Goal: Check status: Check status

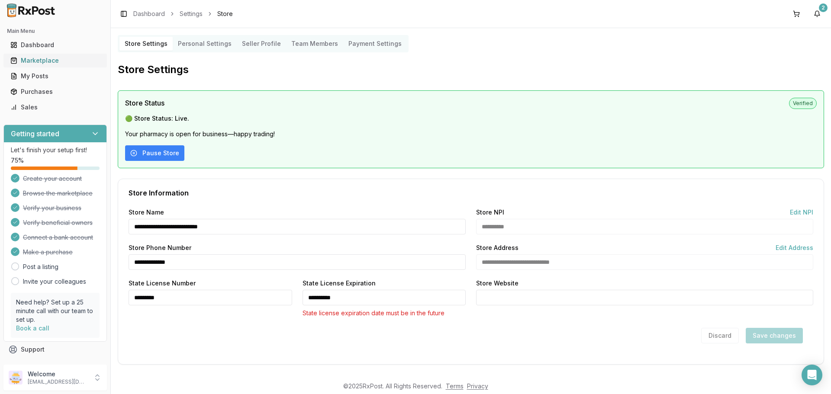
click at [38, 60] on div "Marketplace" at bounding box center [55, 60] width 90 height 9
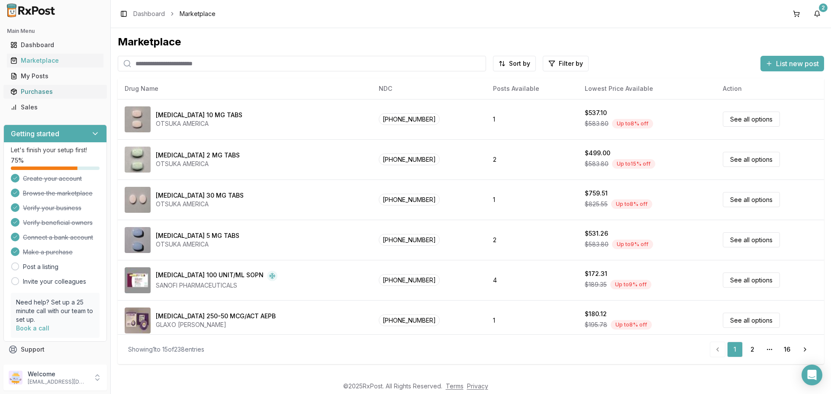
click at [44, 87] on link "Purchases" at bounding box center [55, 92] width 97 height 16
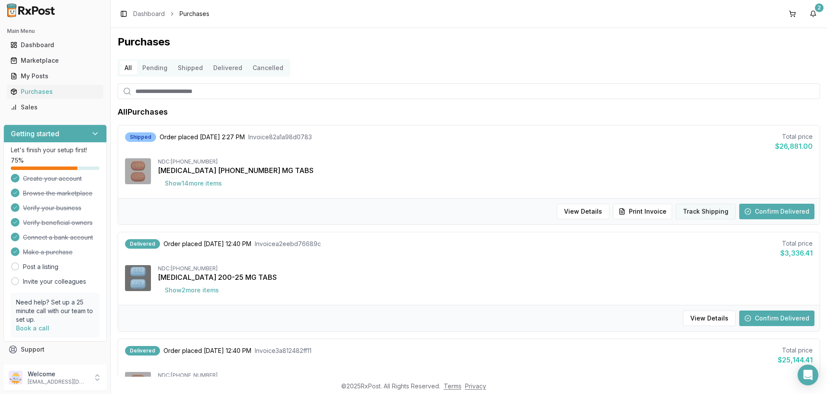
click at [721, 209] on button "Track Shipping" at bounding box center [706, 212] width 60 height 16
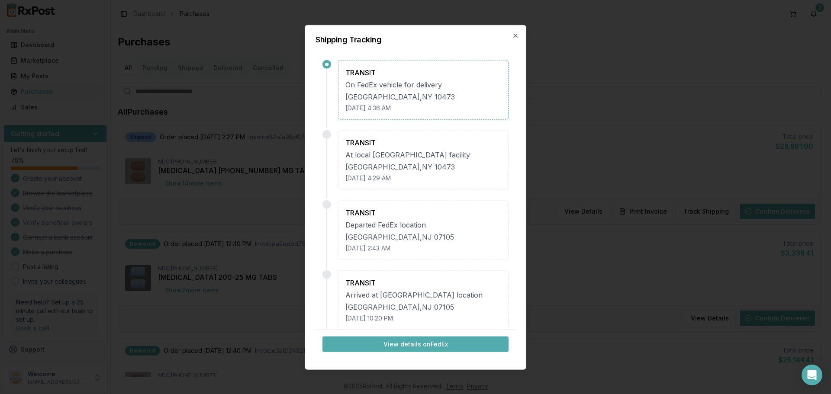
click at [374, 97] on div "[GEOGRAPHIC_DATA] , [GEOGRAPHIC_DATA] 10473" at bounding box center [423, 96] width 156 height 10
